Goal: Information Seeking & Learning: Get advice/opinions

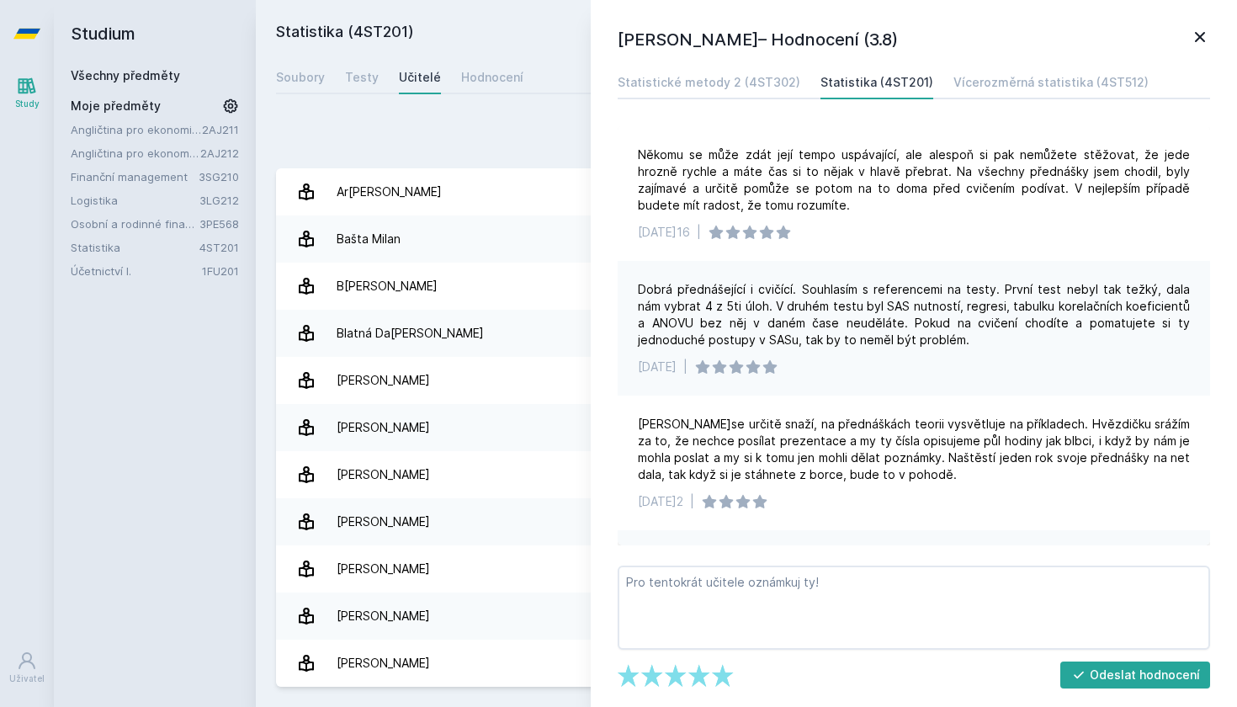
scroll to position [1633, 0]
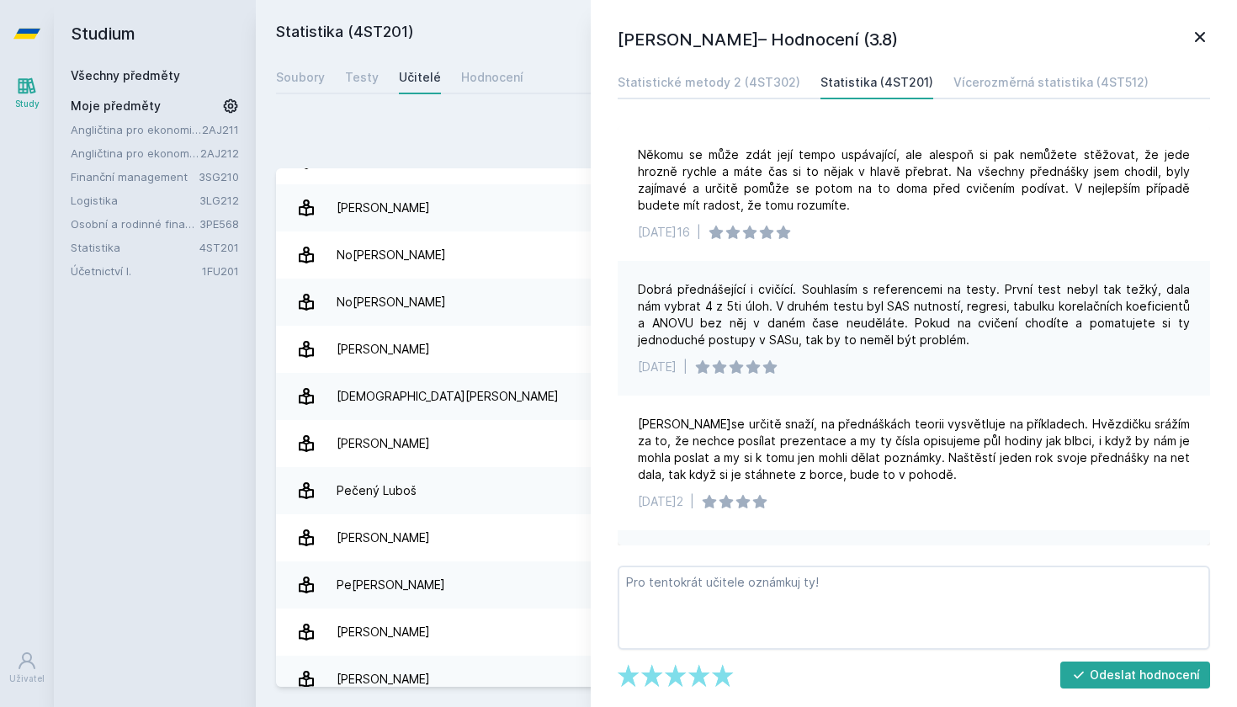
click at [152, 272] on link "Účetnictví I." at bounding box center [136, 270] width 131 height 17
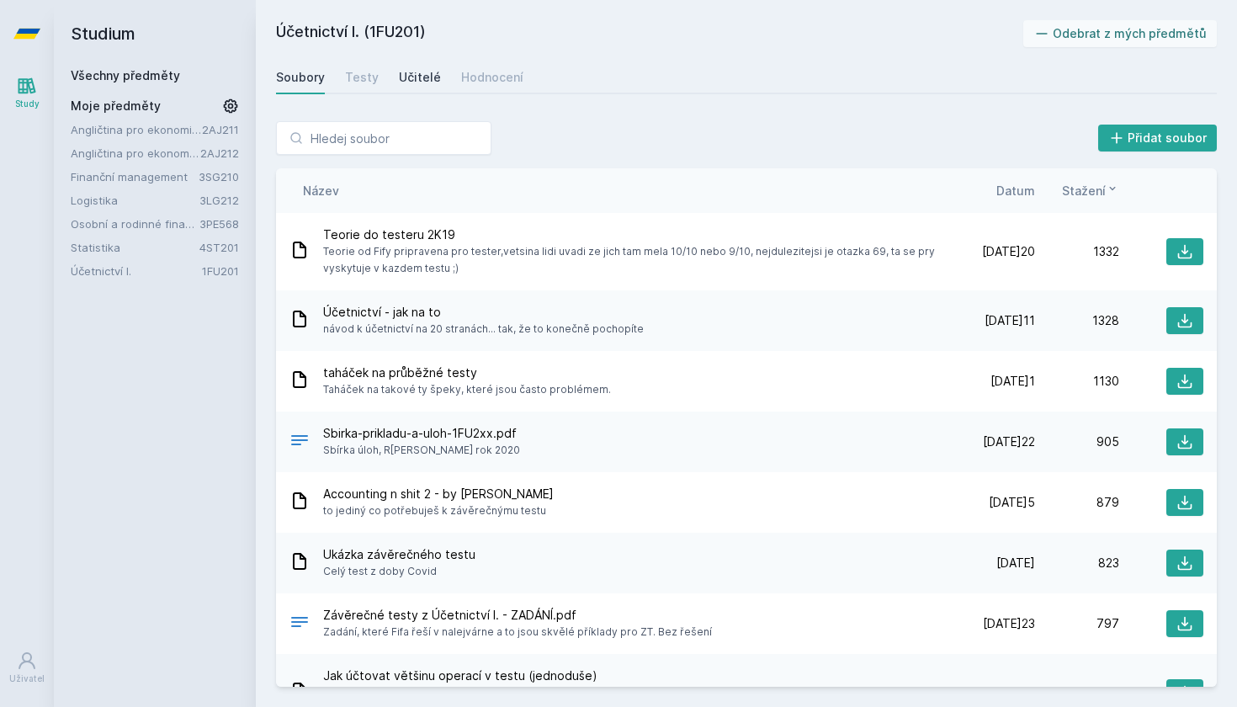
click at [418, 77] on div "Učitelé" at bounding box center [420, 77] width 42 height 17
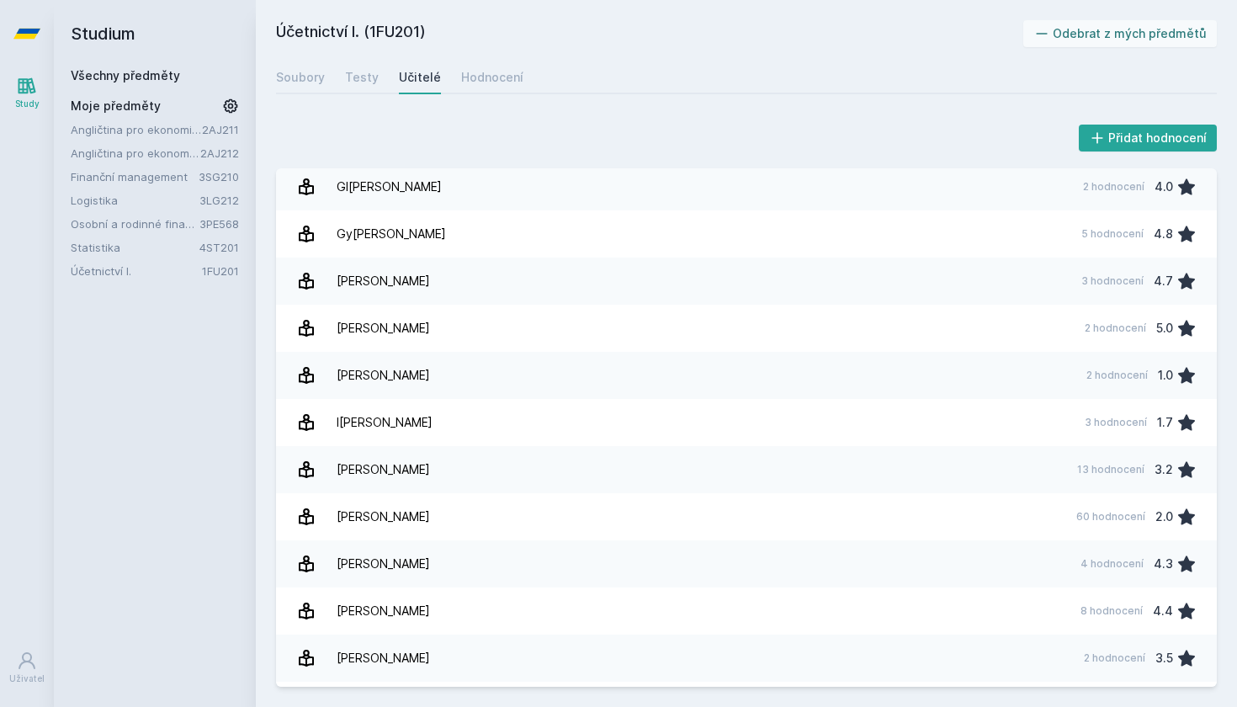
scroll to position [436, 0]
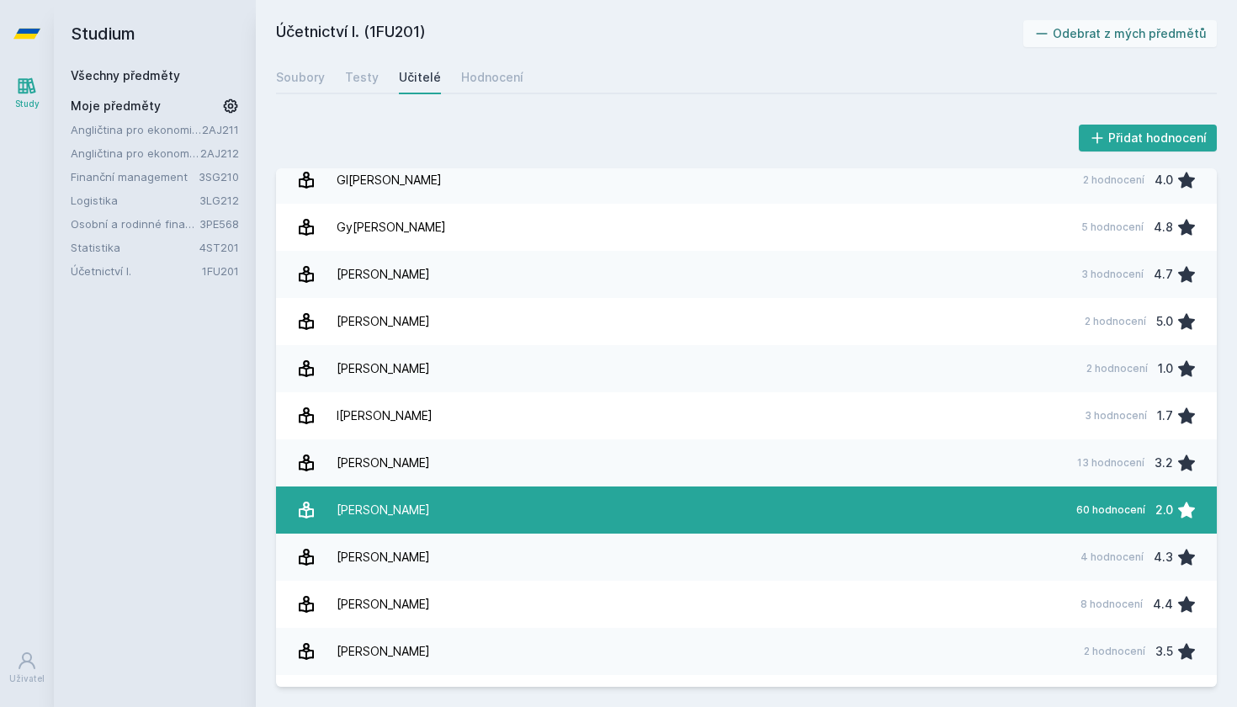
click at [510, 505] on link "Ja[PERSON_NAME] 60 hodnocení 2.0" at bounding box center [746, 509] width 940 height 47
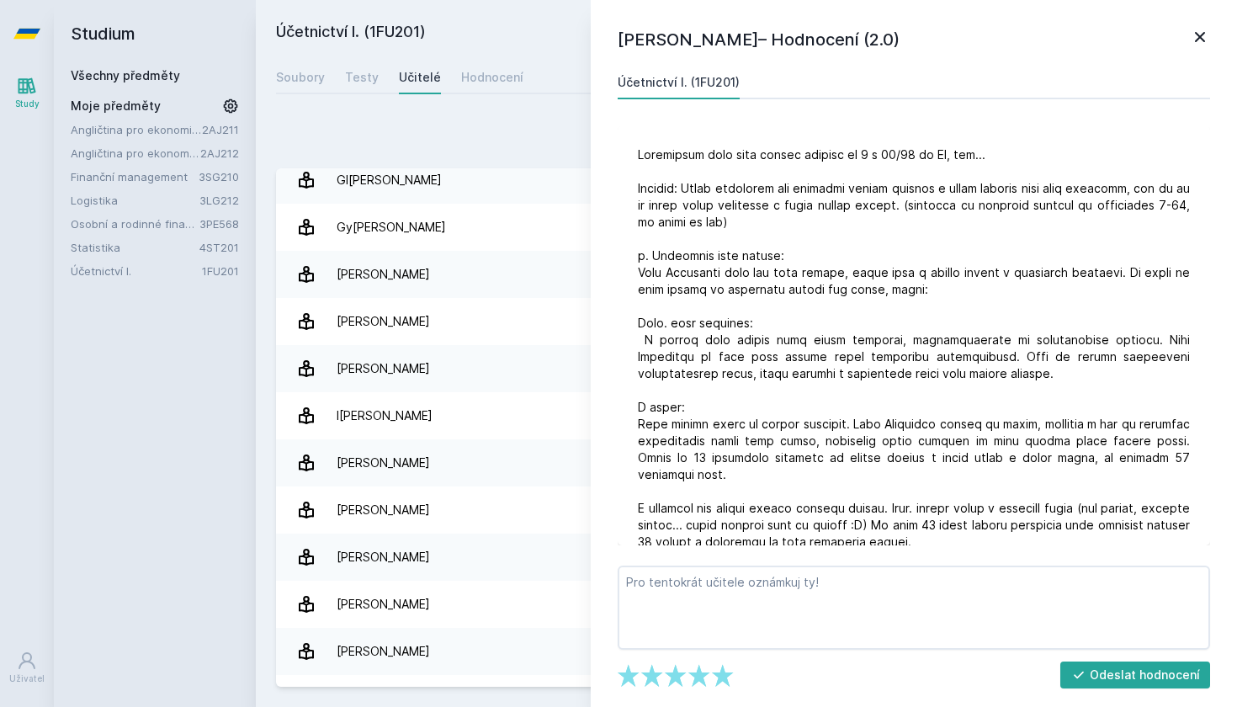
click at [1195, 32] on icon at bounding box center [1200, 37] width 10 height 10
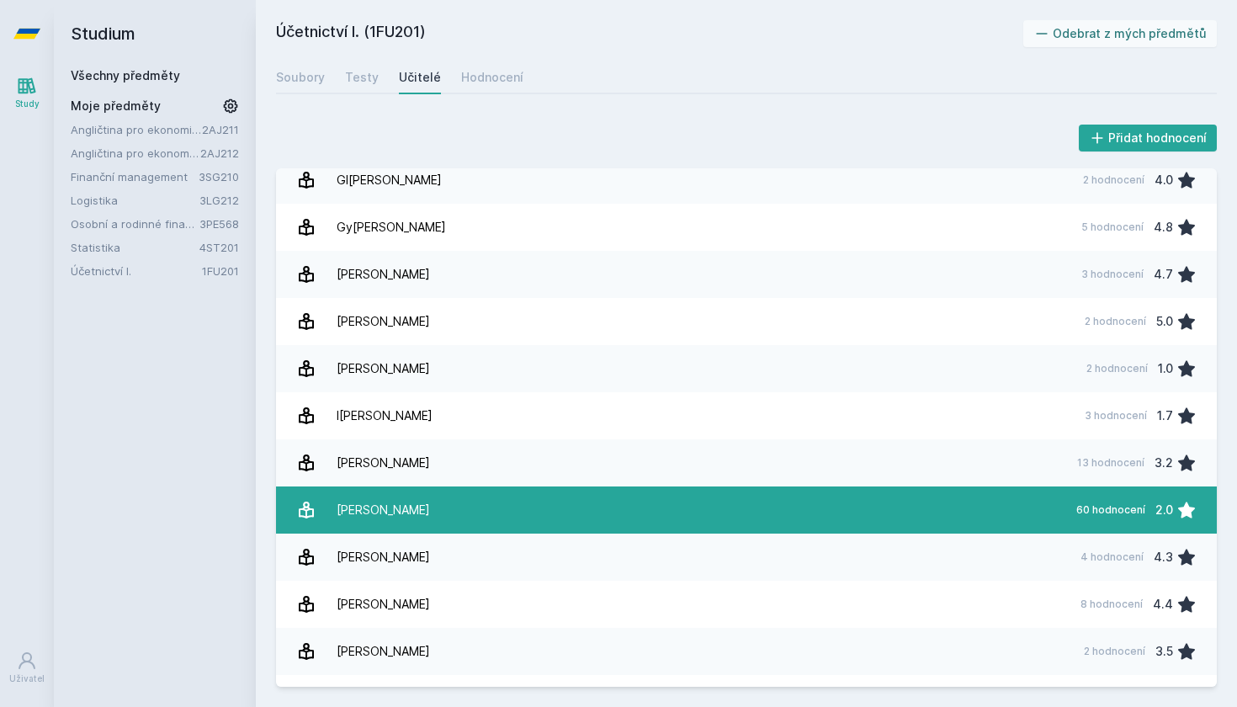
click at [1041, 502] on link "Ja[PERSON_NAME] 60 hodnocení 2.0" at bounding box center [746, 509] width 940 height 47
